Goal: Task Accomplishment & Management: Complete application form

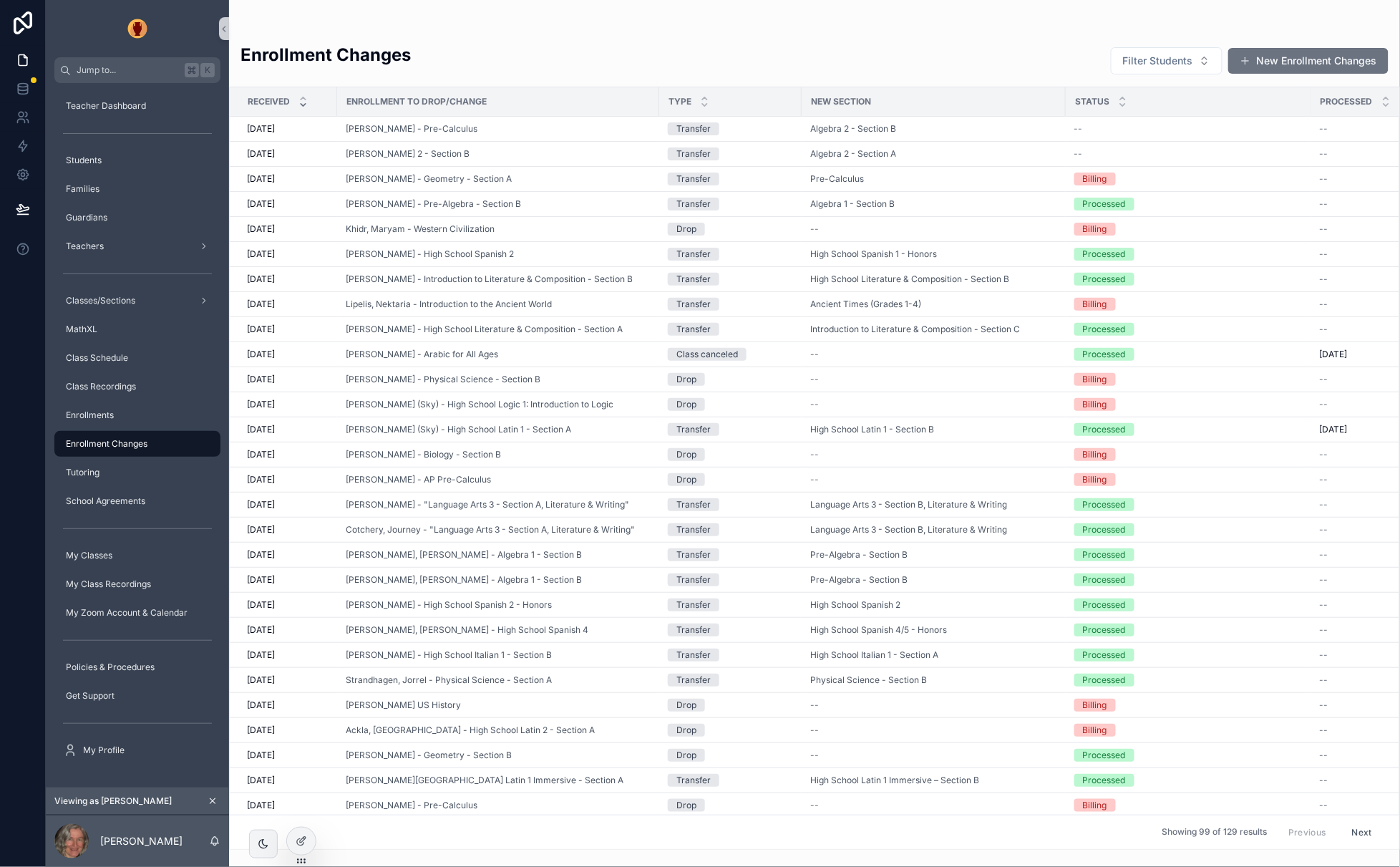
click at [213, 798] on icon "scrollable content" at bounding box center [212, 801] width 10 height 10
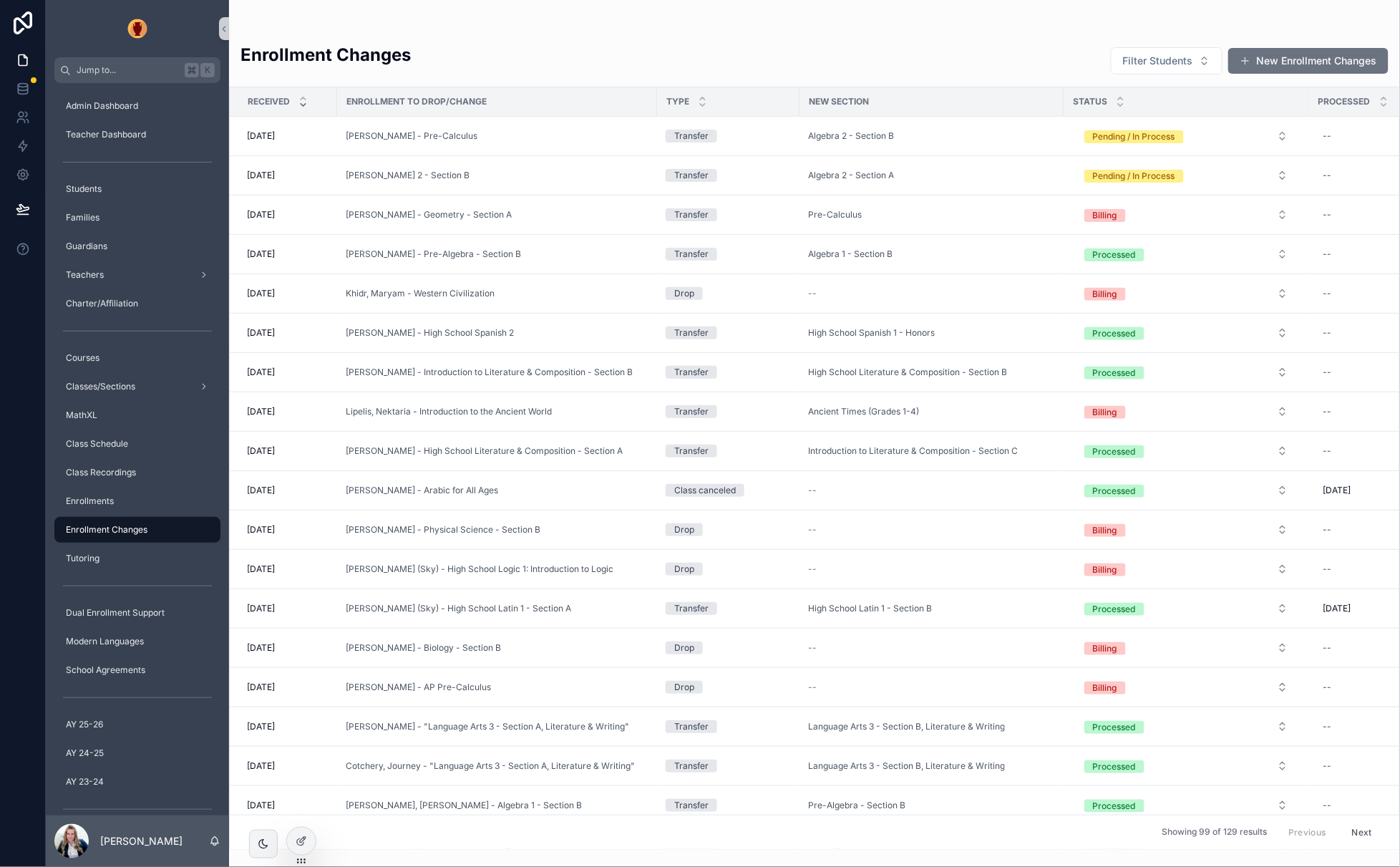
click at [1272, 172] on button "Pending / In Process" at bounding box center [1187, 175] width 227 height 26
drag, startPoint x: 1027, startPoint y: 26, endPoint x: 1040, endPoint y: 16, distance: 16.4
click at [1027, 26] on div "scrollable content" at bounding box center [814, 28] width 1149 height 11
click at [1113, 181] on div "Pending / In Process" at bounding box center [1134, 175] width 82 height 13
click at [1112, 316] on div "Processed" at bounding box center [1103, 318] width 43 height 13
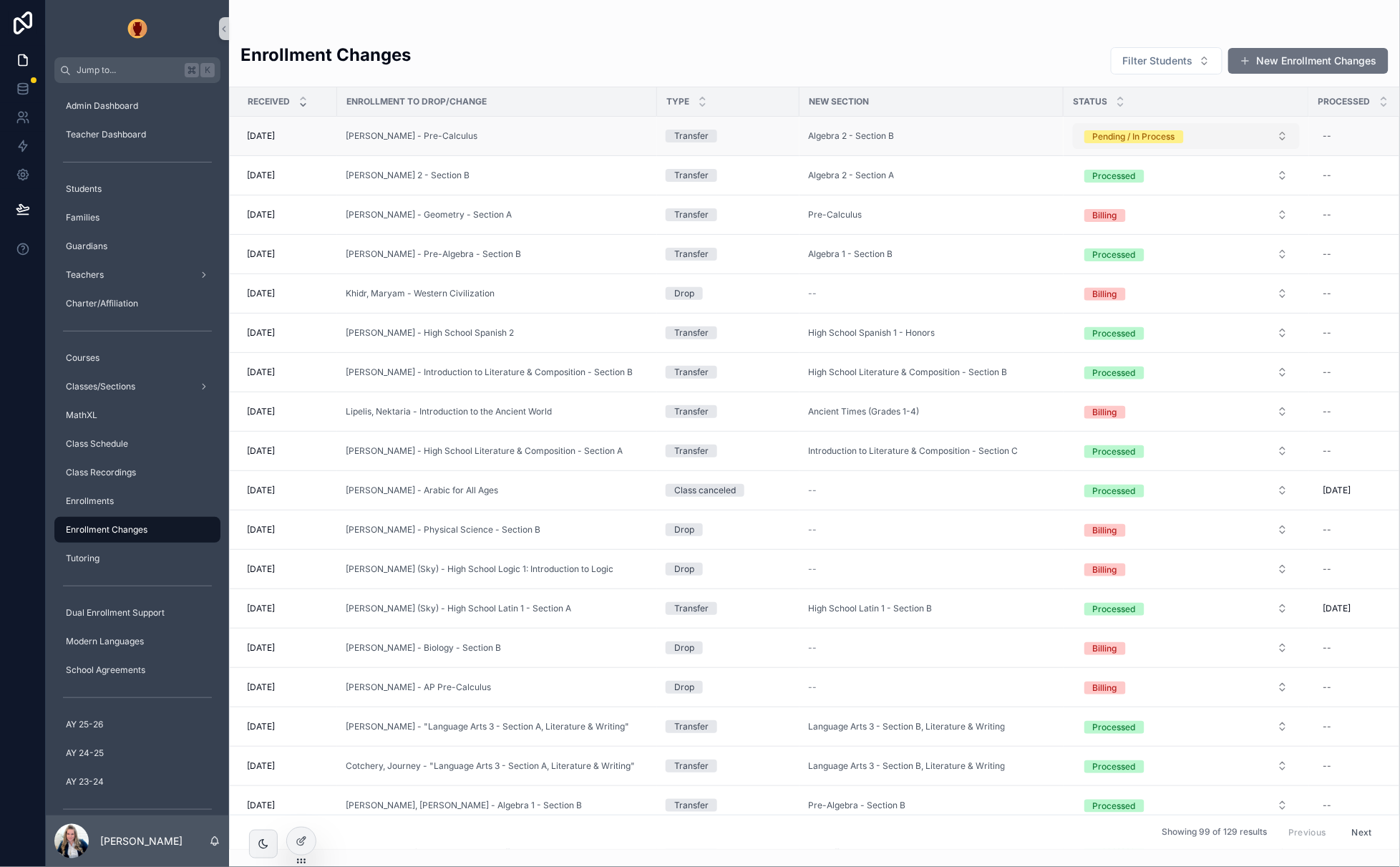
click at [1093, 138] on div "Pending / In Process" at bounding box center [1134, 137] width 82 height 13
click at [1103, 275] on div "Processed" at bounding box center [1103, 278] width 43 height 13
drag, startPoint x: 569, startPoint y: 39, endPoint x: 481, endPoint y: 43, distance: 88.1
click at [569, 39] on div "Enrollment Changes Filter Students New Enrollment Changes Received Enrollment t…" at bounding box center [814, 442] width 1171 height 816
click at [1298, 66] on button "New Enrollment Changes" at bounding box center [1308, 60] width 160 height 26
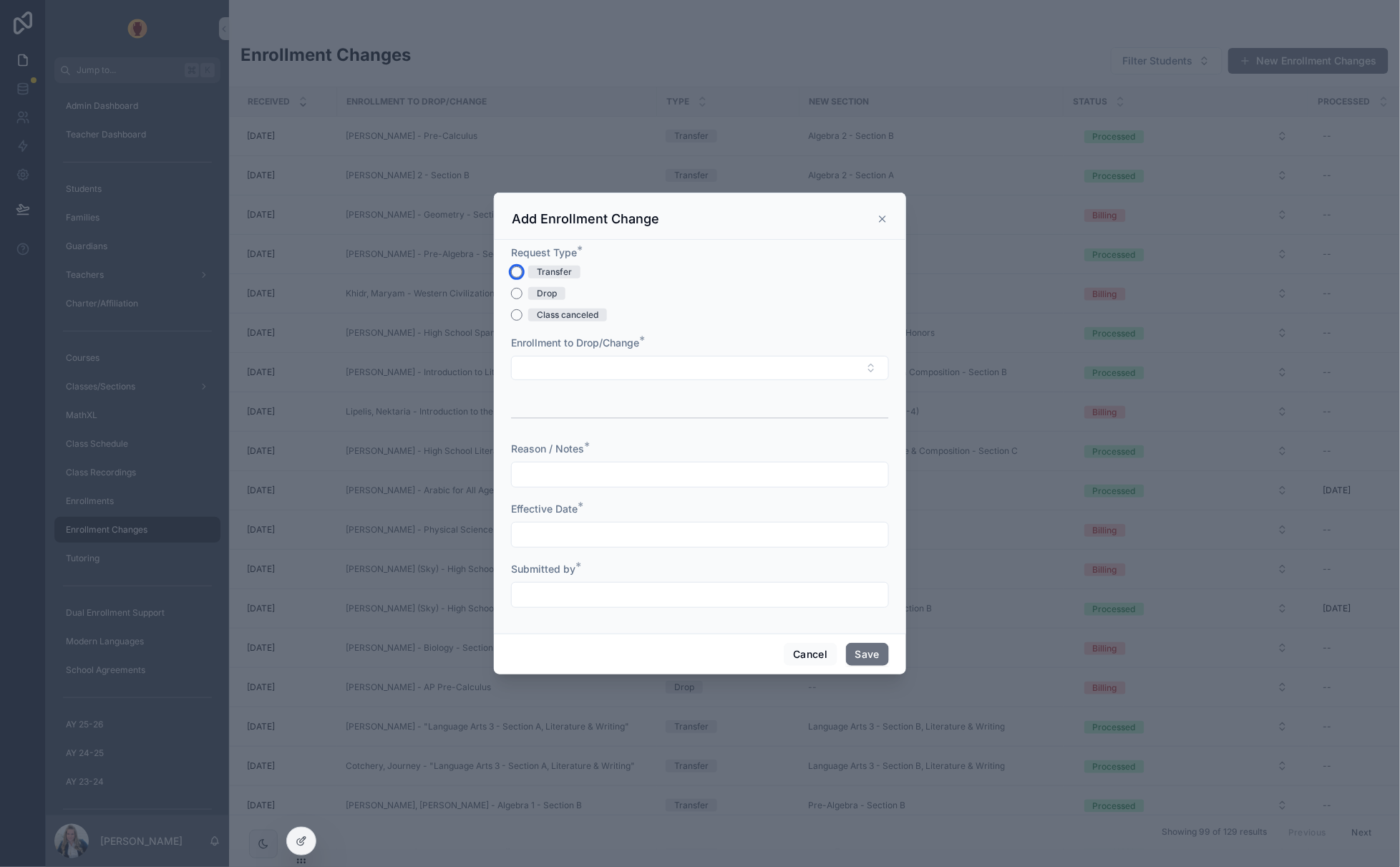
click at [518, 271] on button "Transfer" at bounding box center [516, 272] width 11 height 11
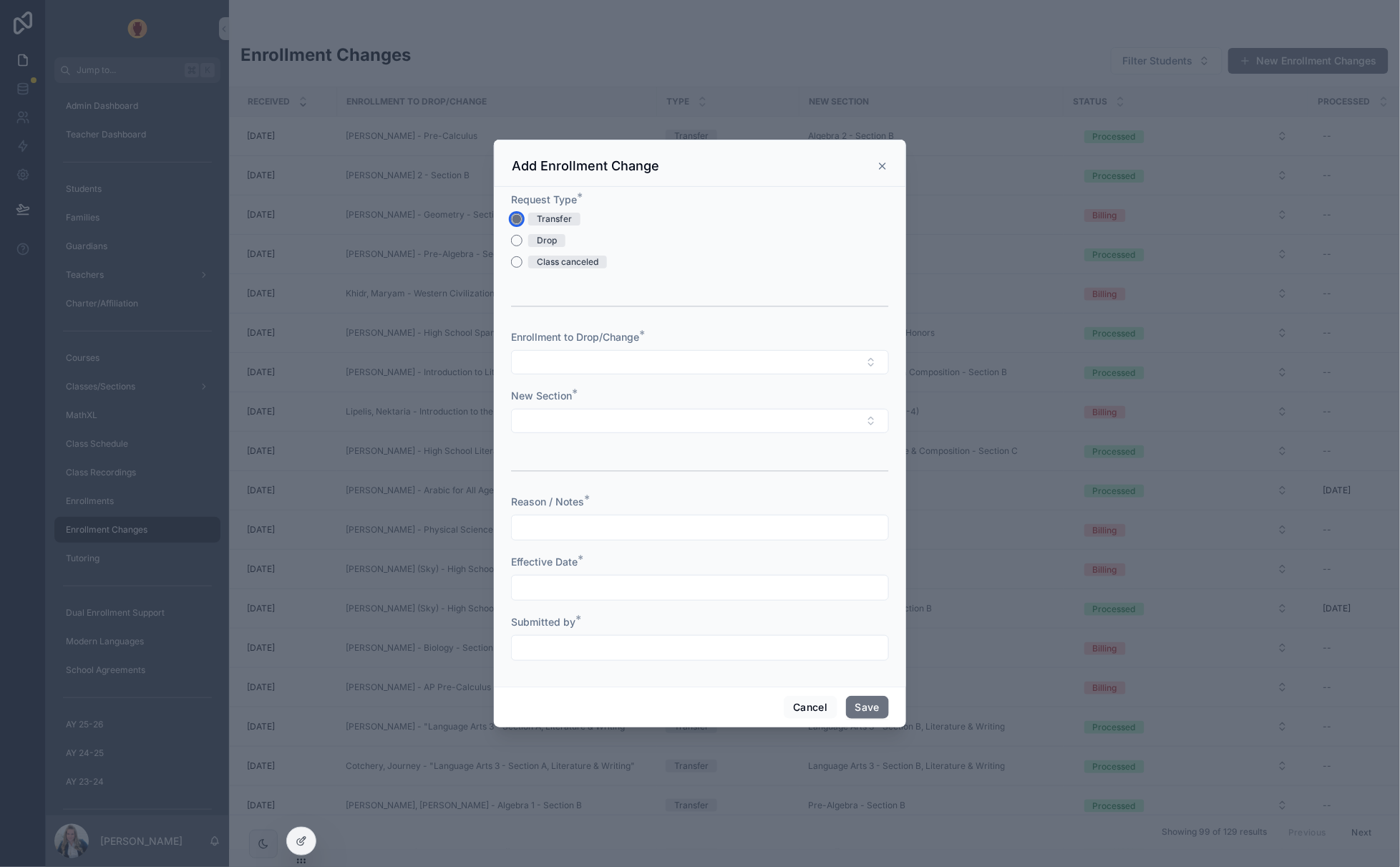
type button "TRANSFER"
click at [514, 240] on button "Drop" at bounding box center [516, 240] width 11 height 11
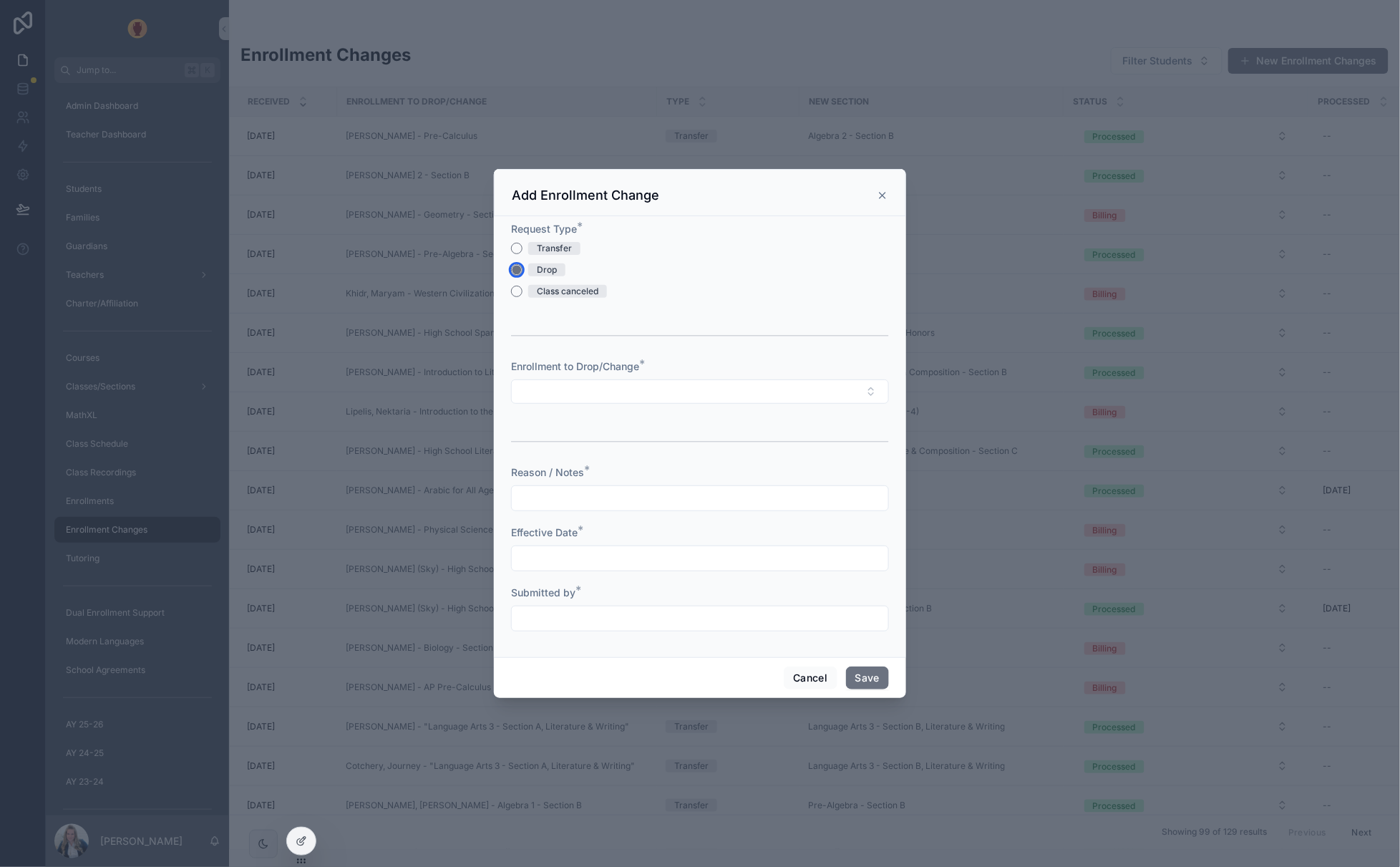
type button "DROP"
